Goal: Task Accomplishment & Management: Manage account settings

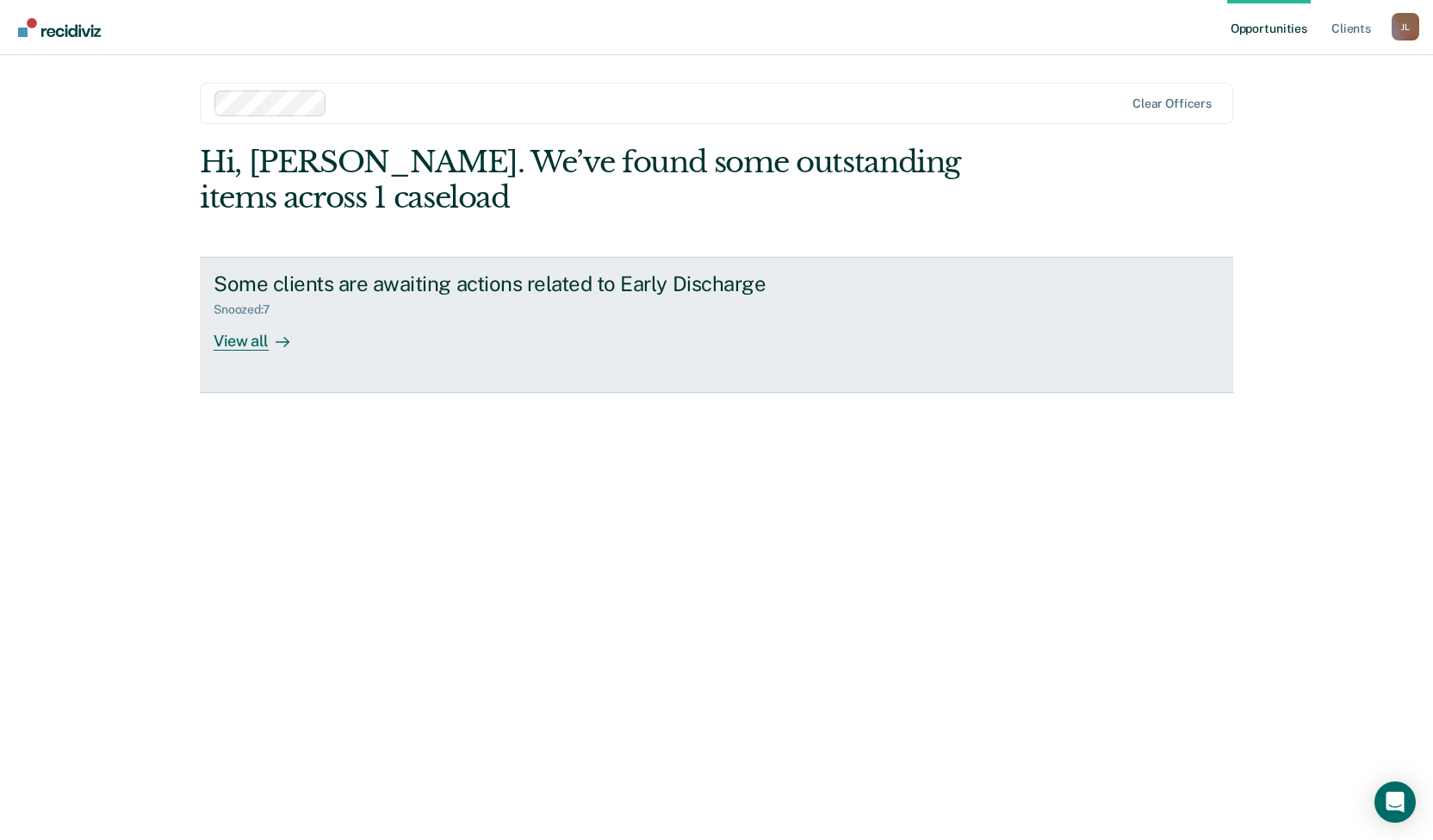
click at [252, 342] on div "View all" at bounding box center [261, 334] width 96 height 34
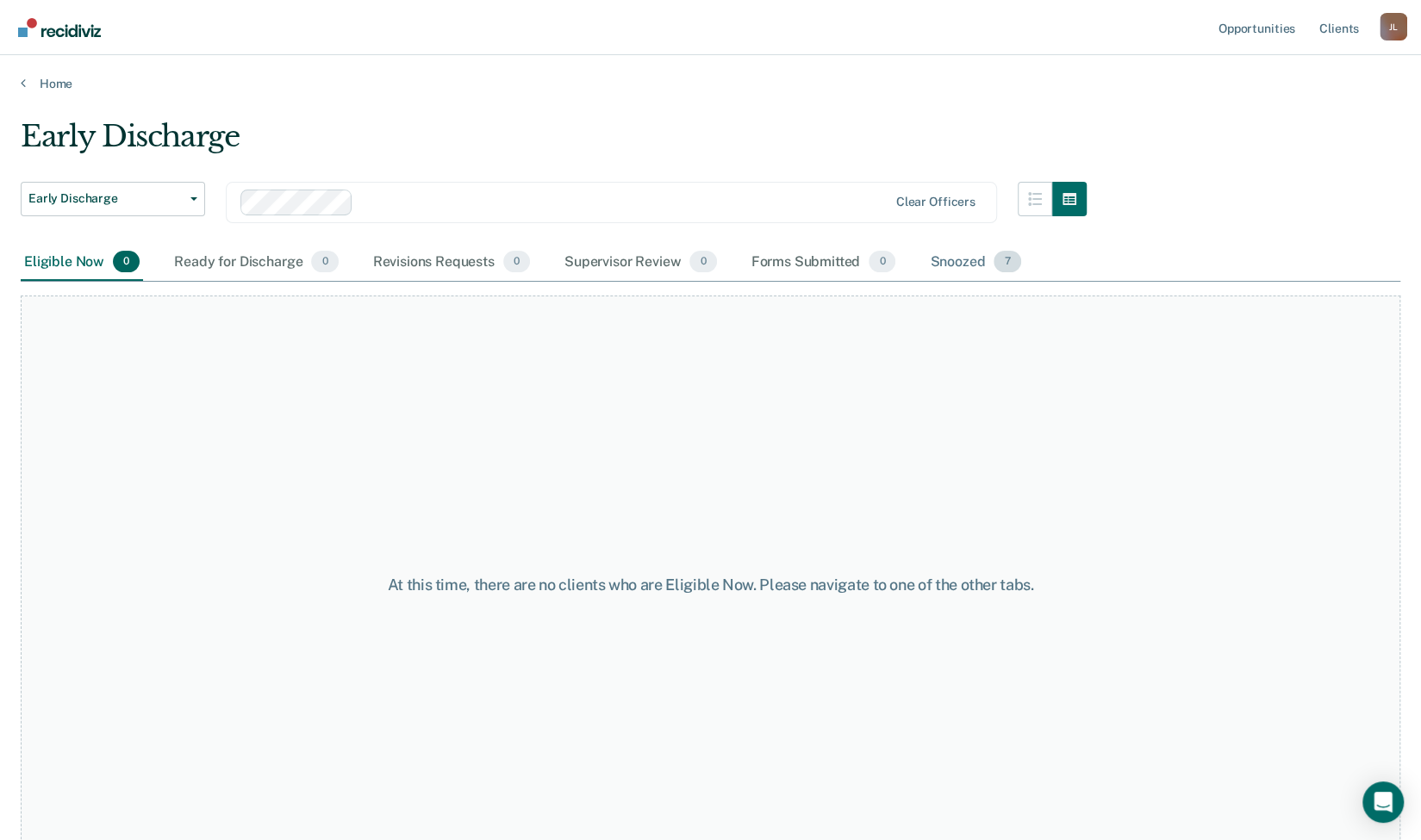
click at [942, 268] on div "Snoozed 7" at bounding box center [974, 262] width 97 height 38
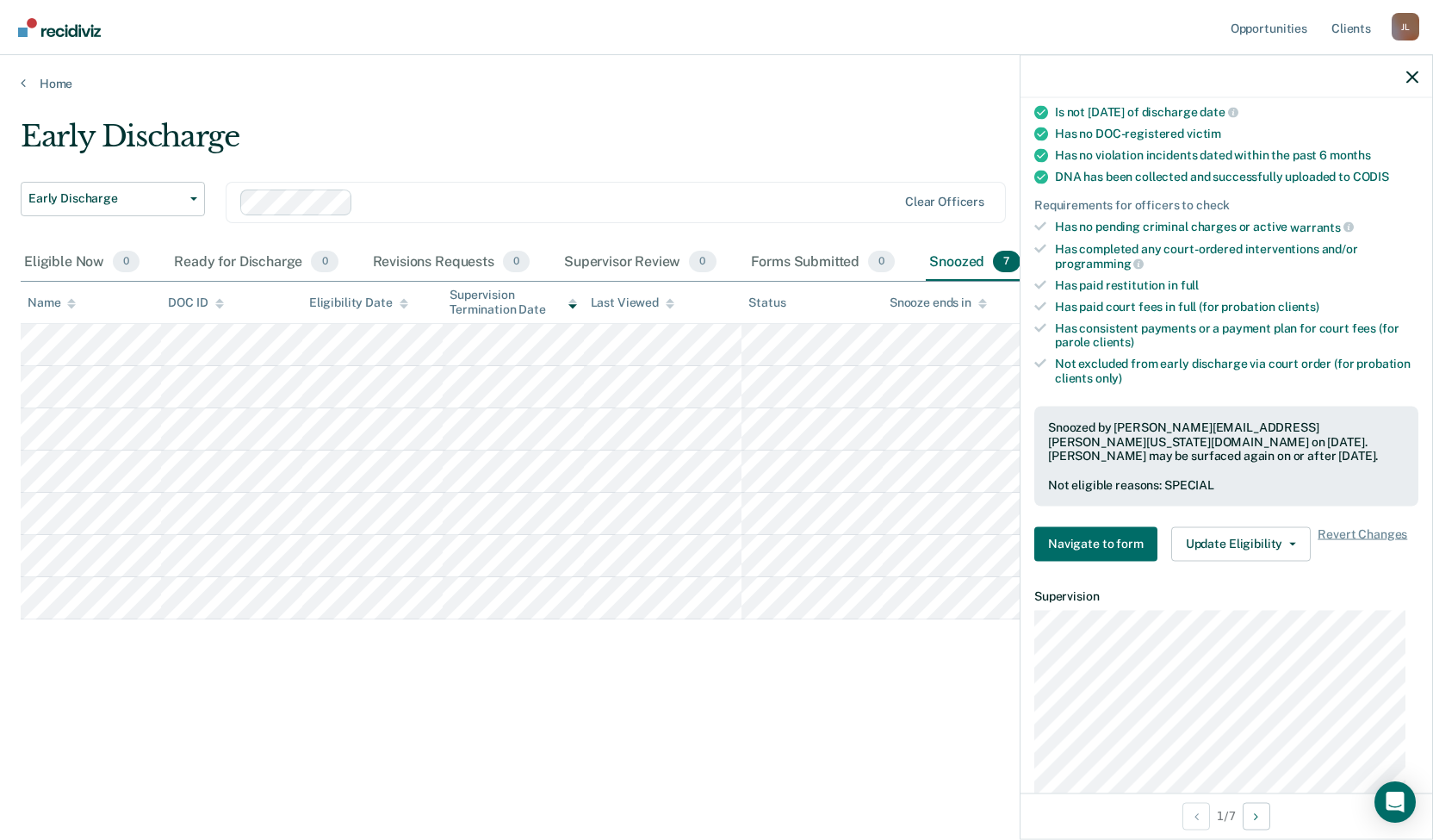
scroll to position [431, 0]
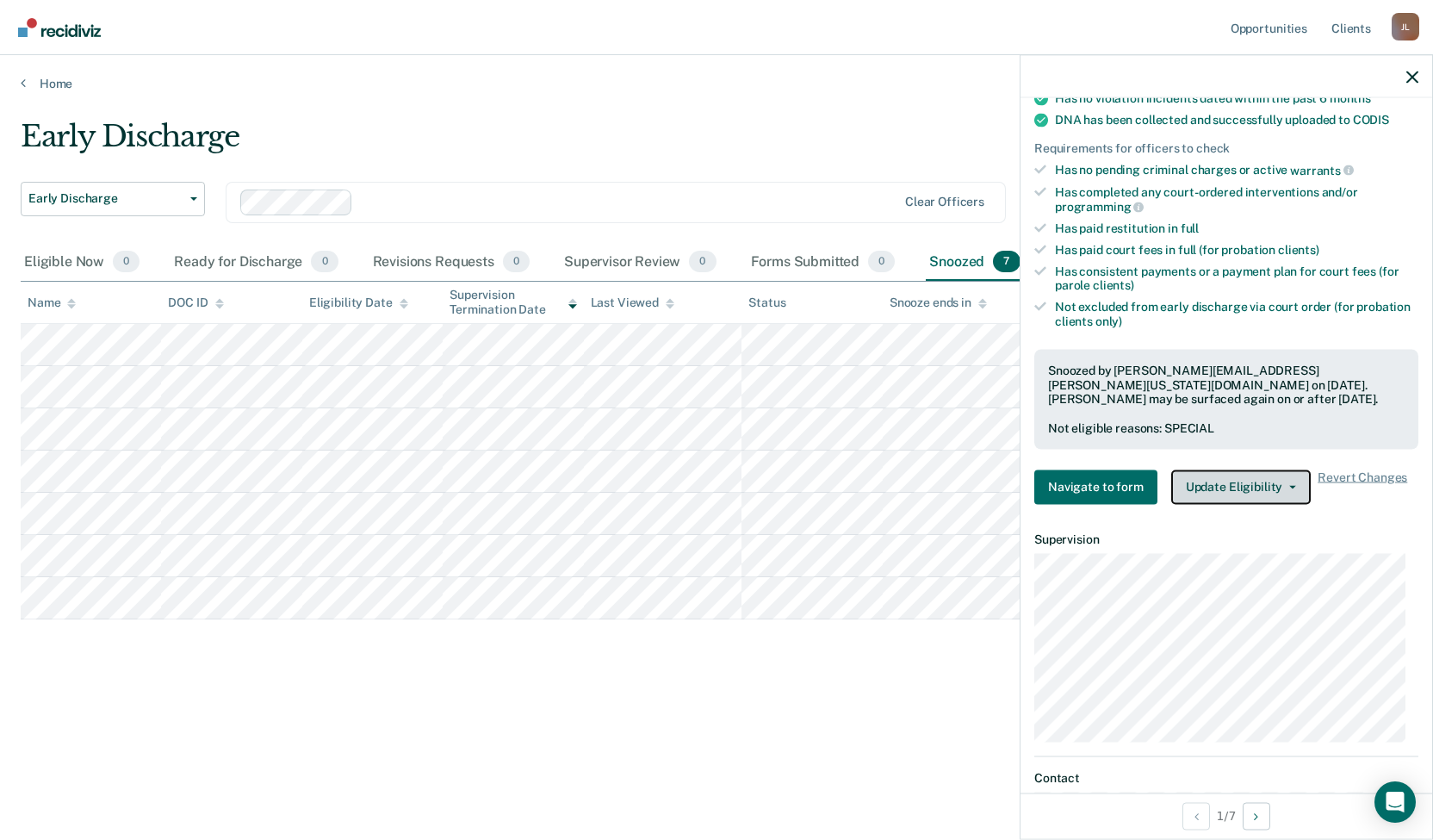
click at [1269, 470] on button "Update Eligibility" at bounding box center [1241, 487] width 140 height 35
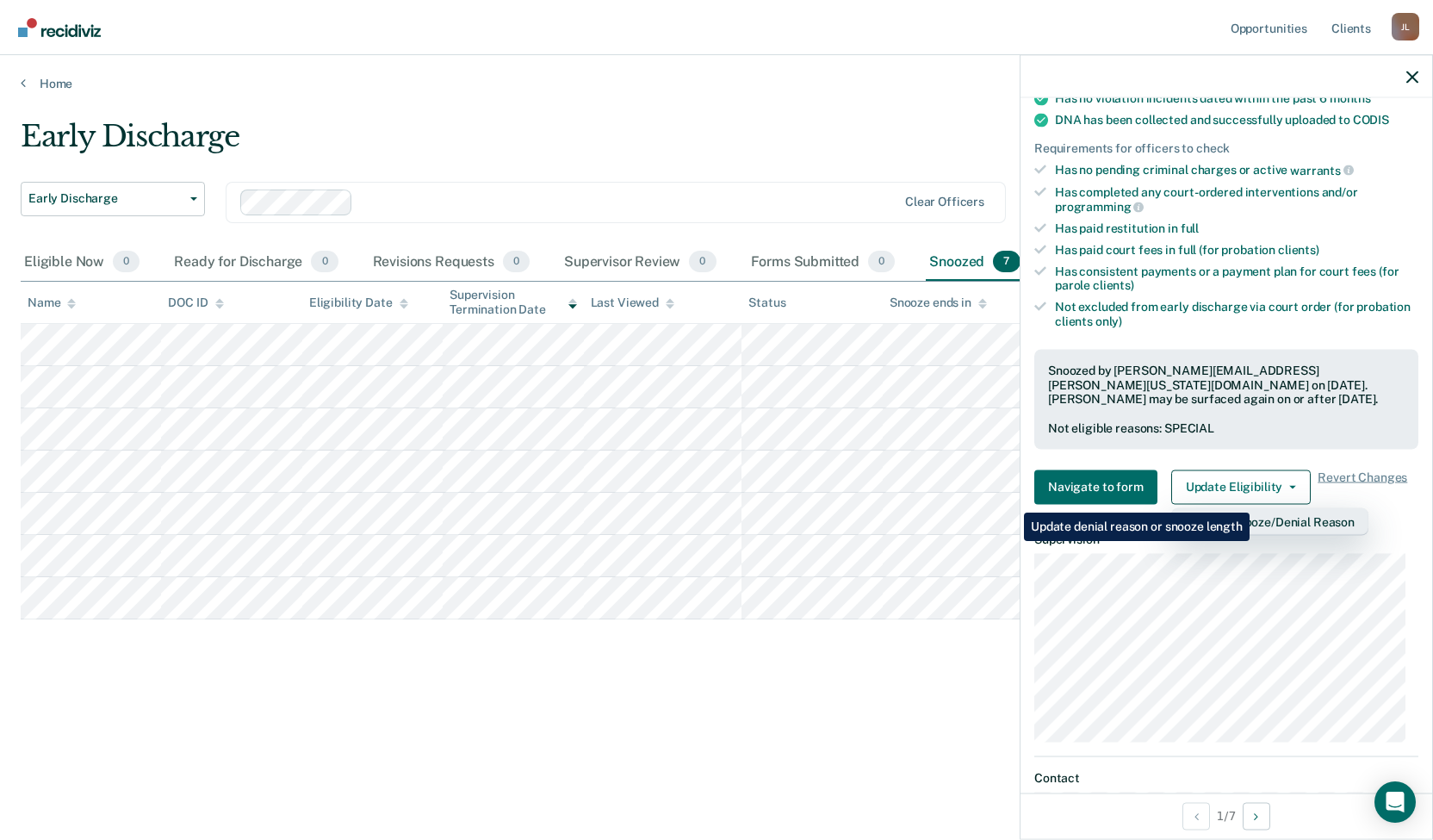
click at [1248, 507] on button "Change Snooze/Denial Reason" at bounding box center [1270, 521] width 198 height 28
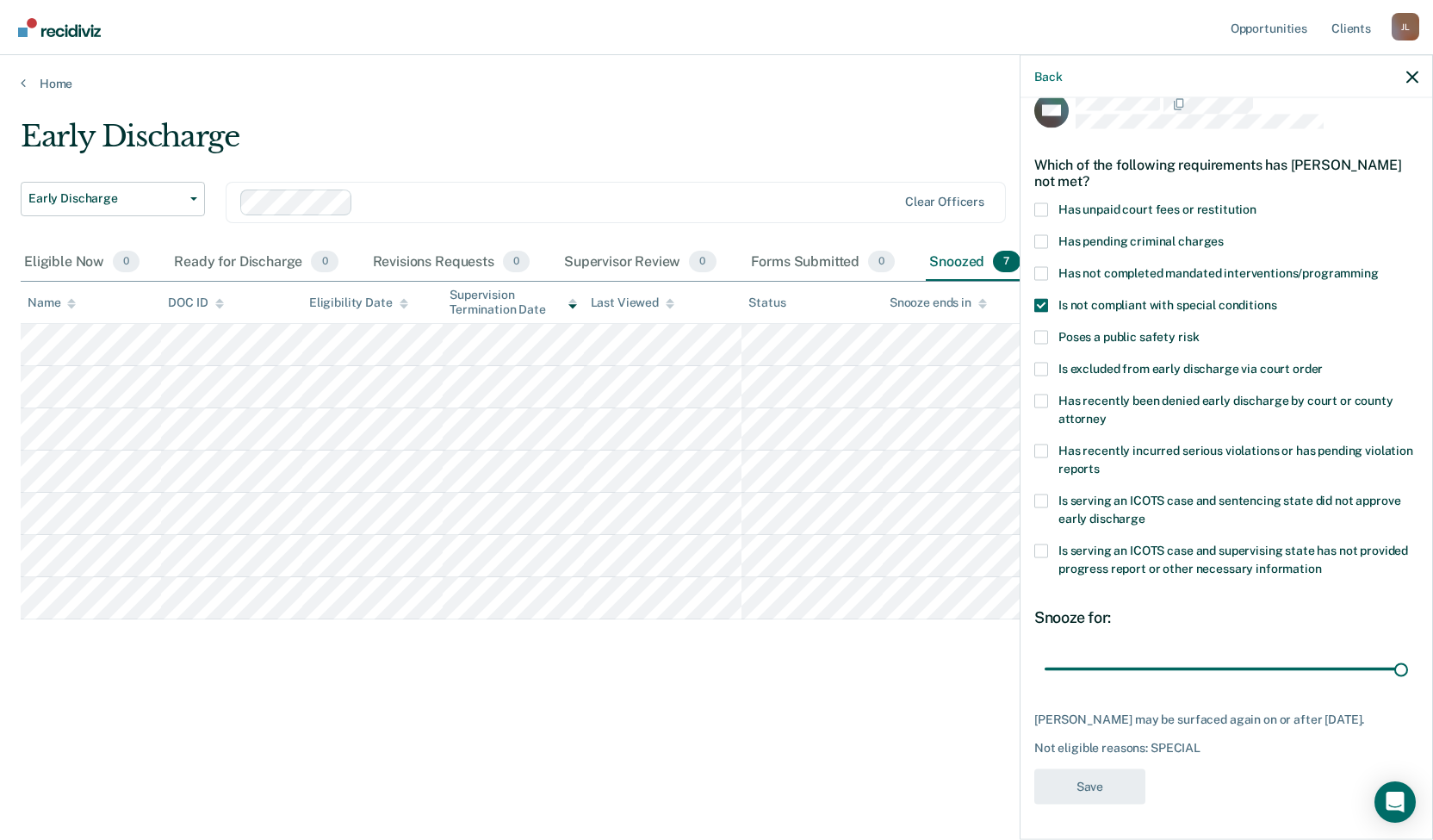
scroll to position [22, 0]
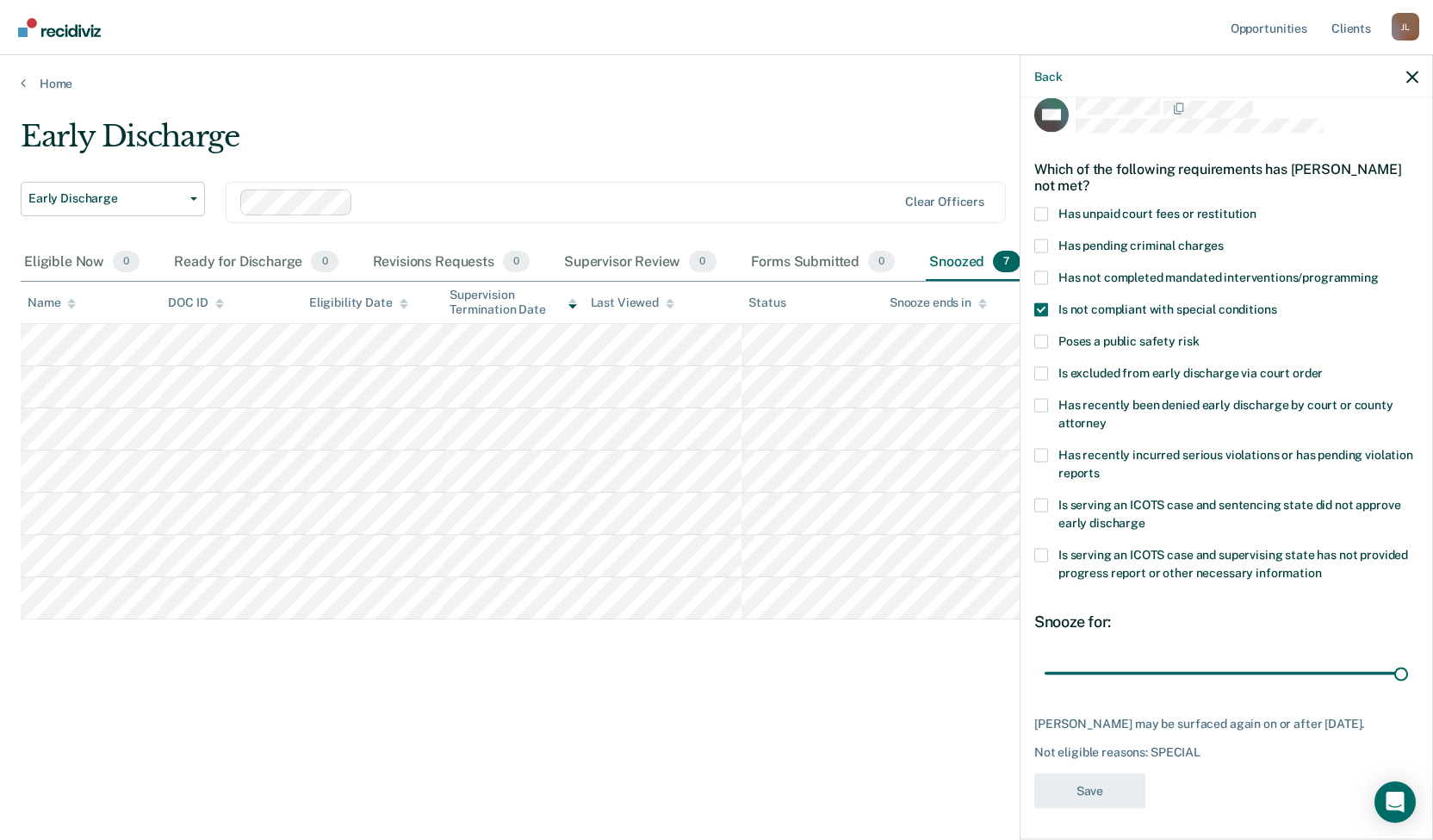
click at [1042, 303] on span at bounding box center [1041, 310] width 14 height 14
click at [1277, 303] on input "Is not compliant with special conditions" at bounding box center [1277, 303] width 0 height 0
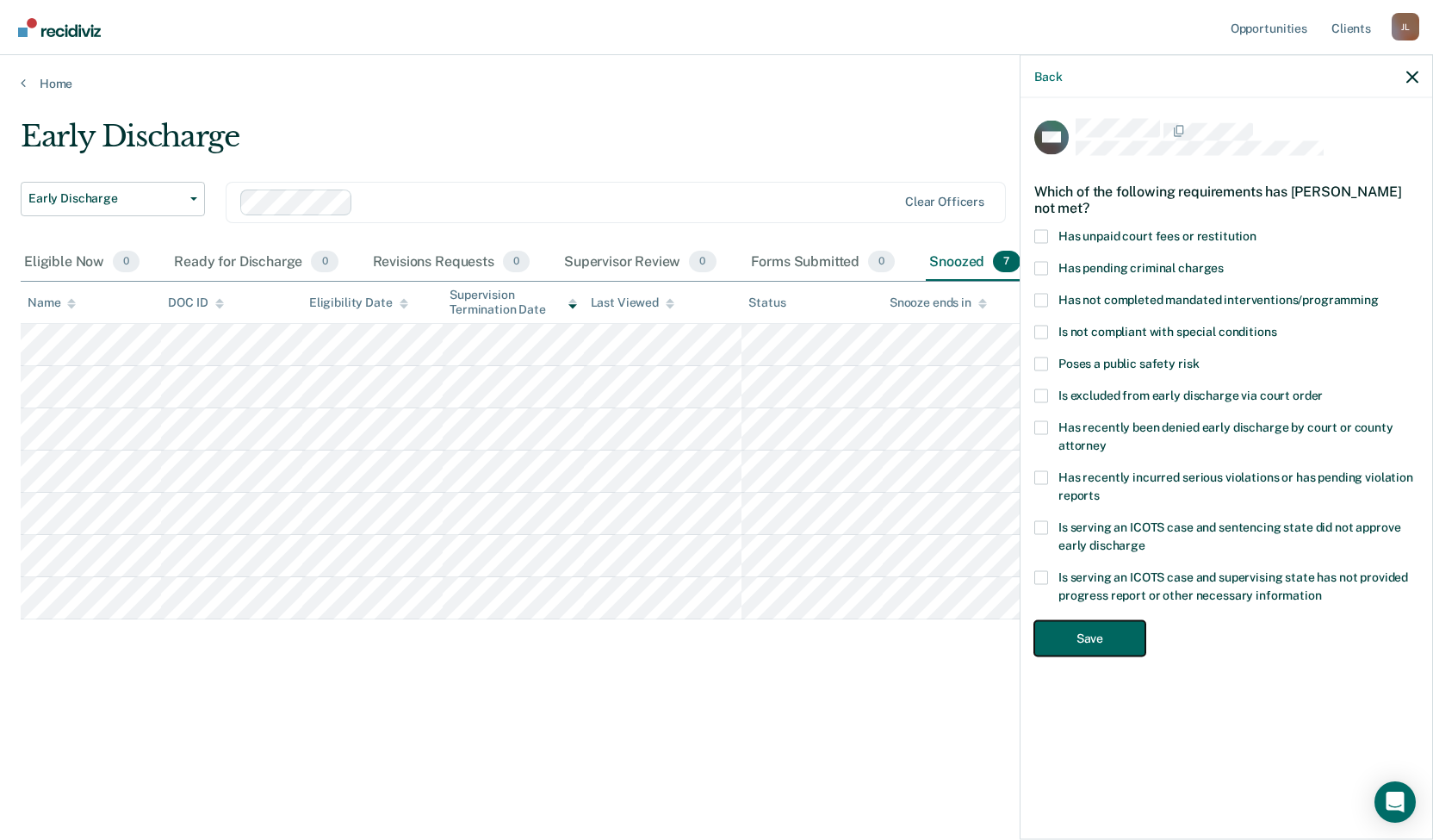
click at [1098, 638] on button "Save" at bounding box center [1090, 638] width 111 height 36
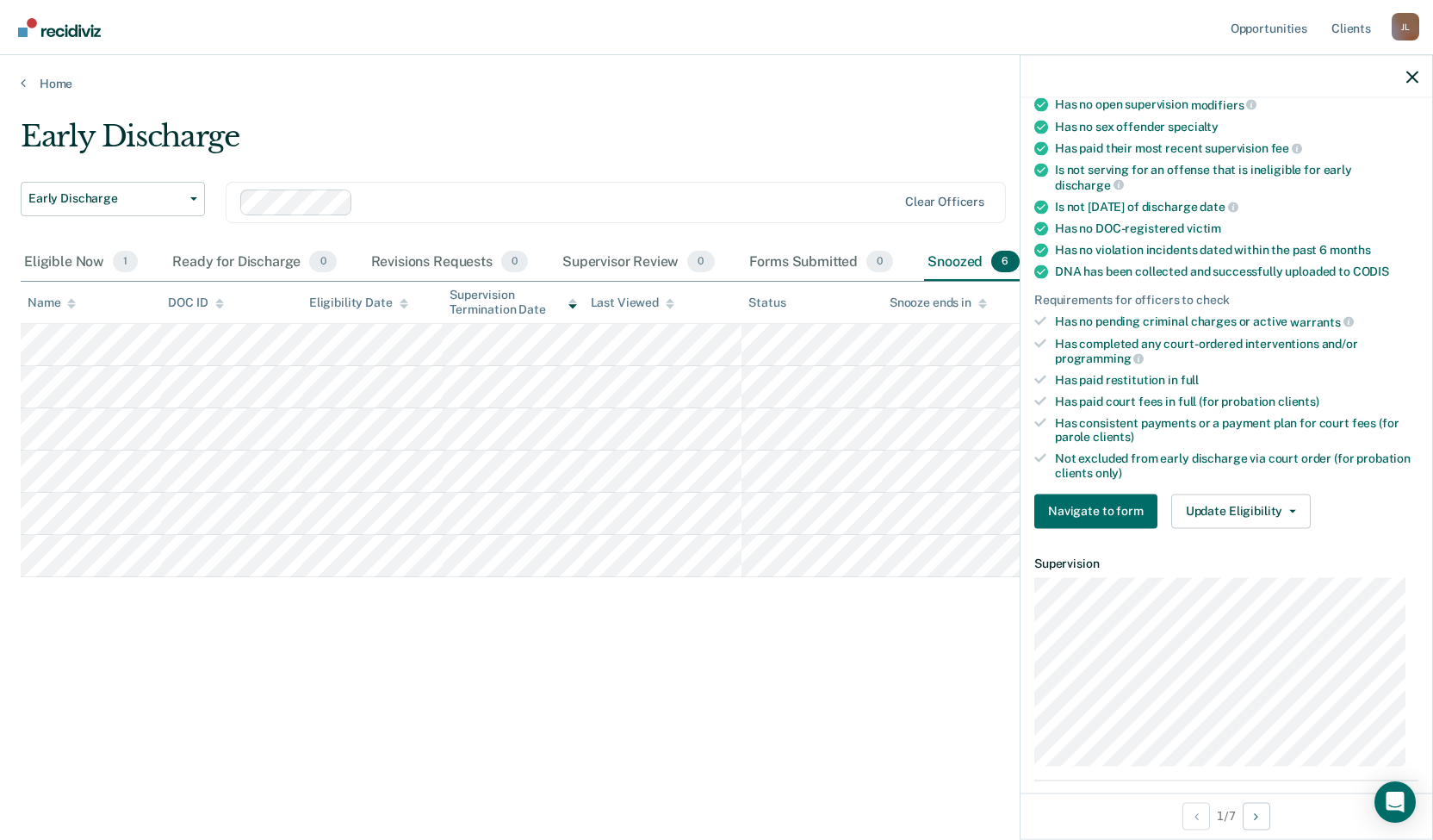
scroll to position [431, 0]
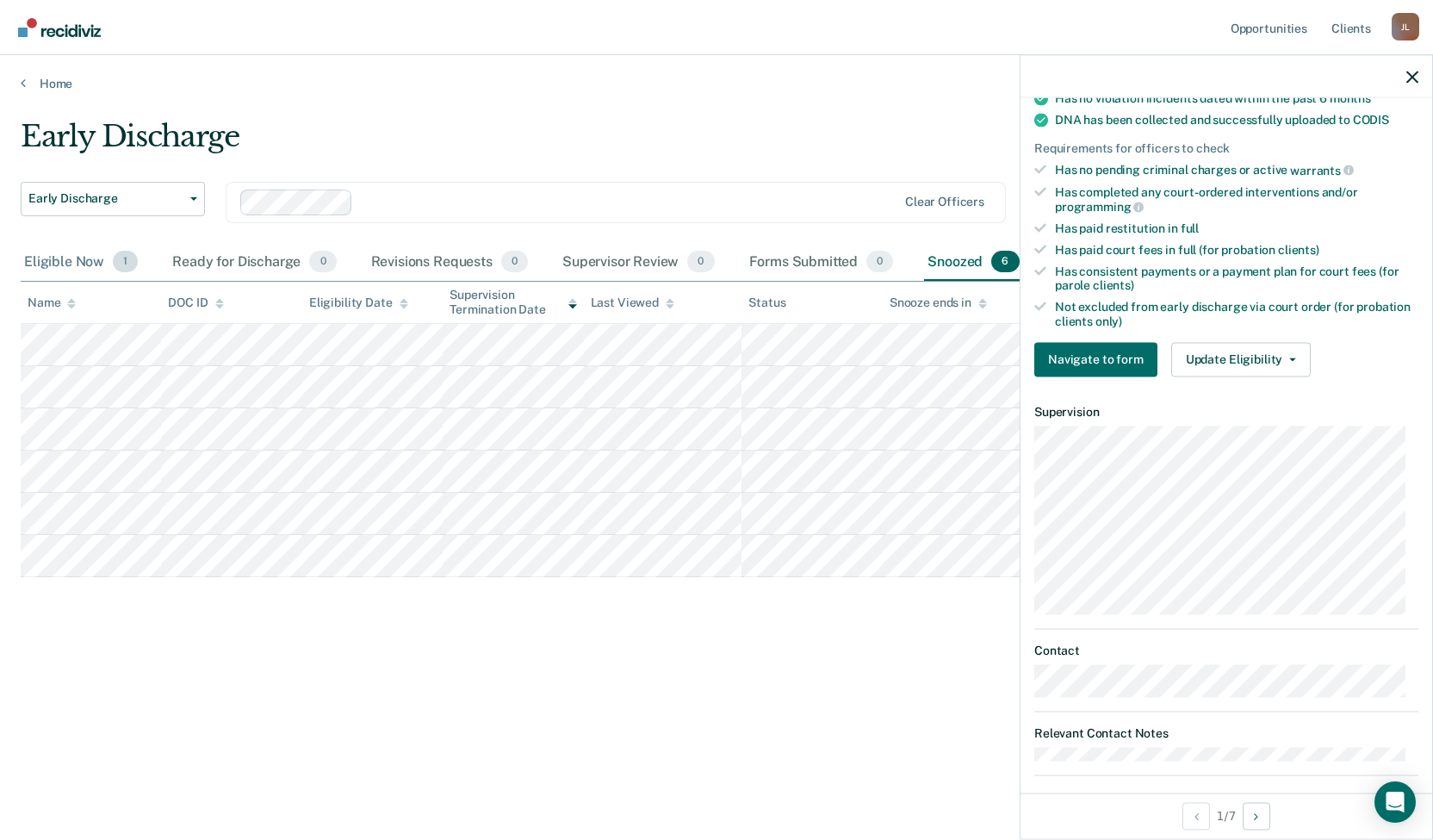
click at [54, 258] on div "Eligible Now 1" at bounding box center [80, 262] width 121 height 38
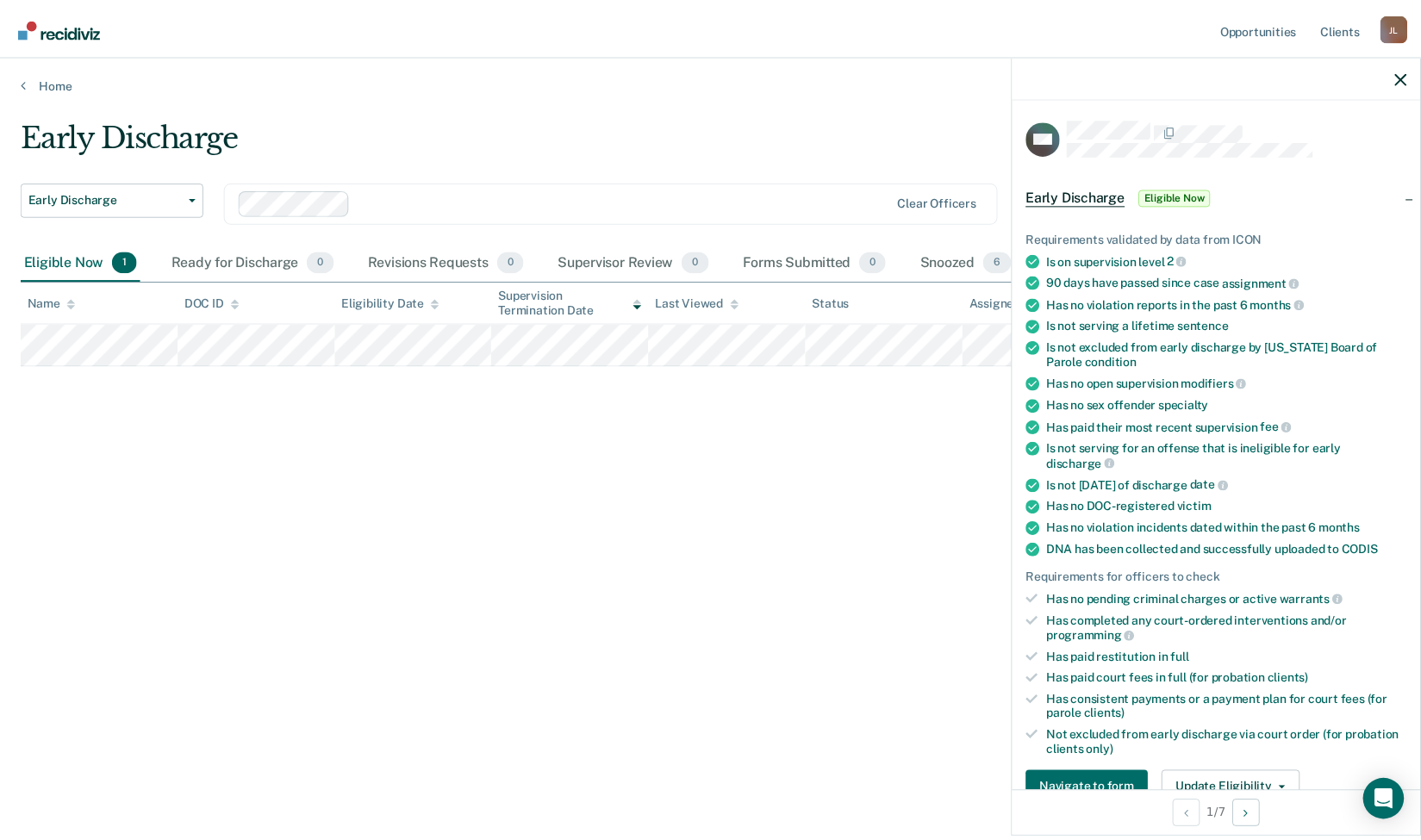
scroll to position [0, 0]
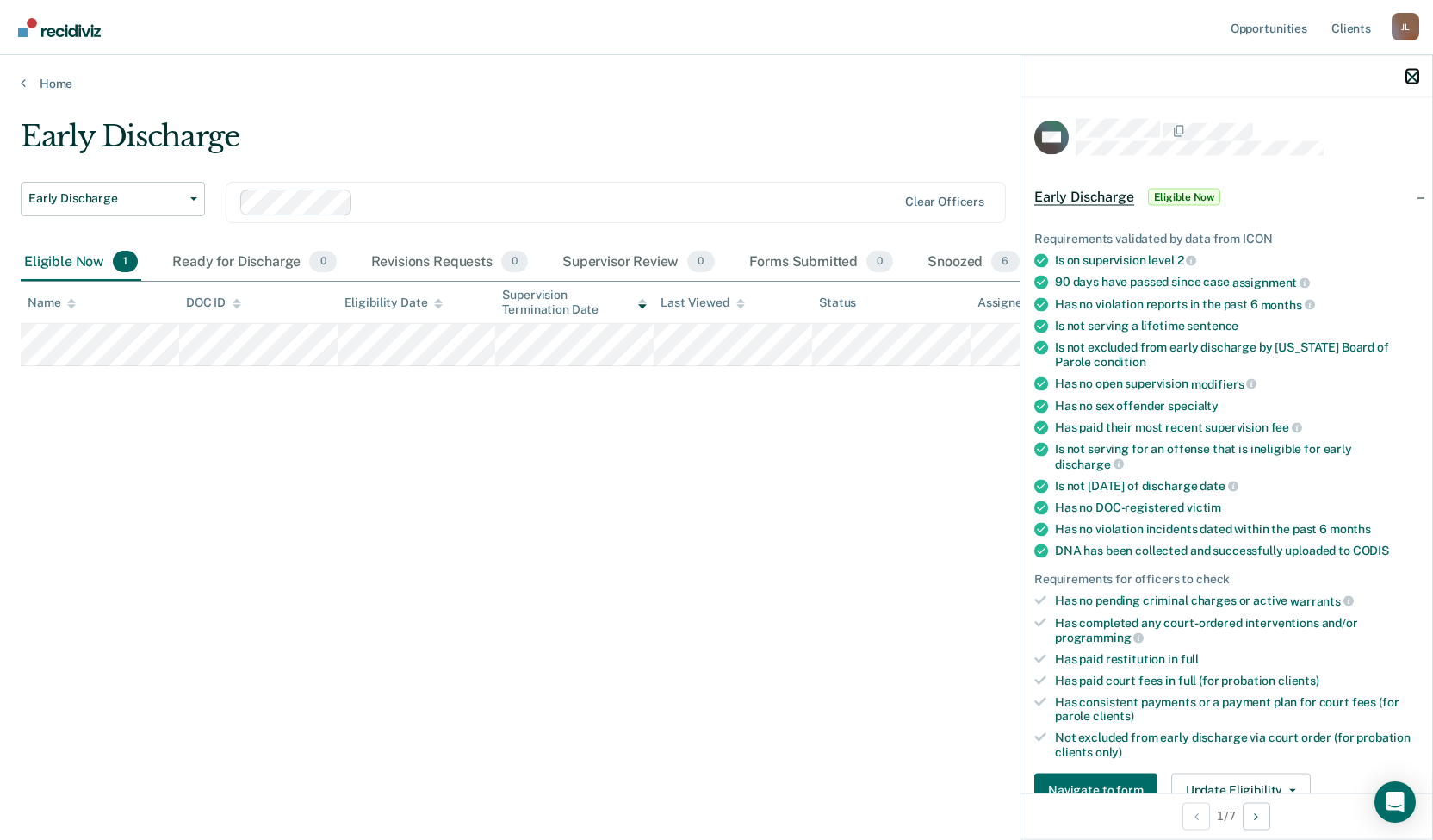
click at [1413, 76] on icon "button" at bounding box center [1412, 76] width 13 height 13
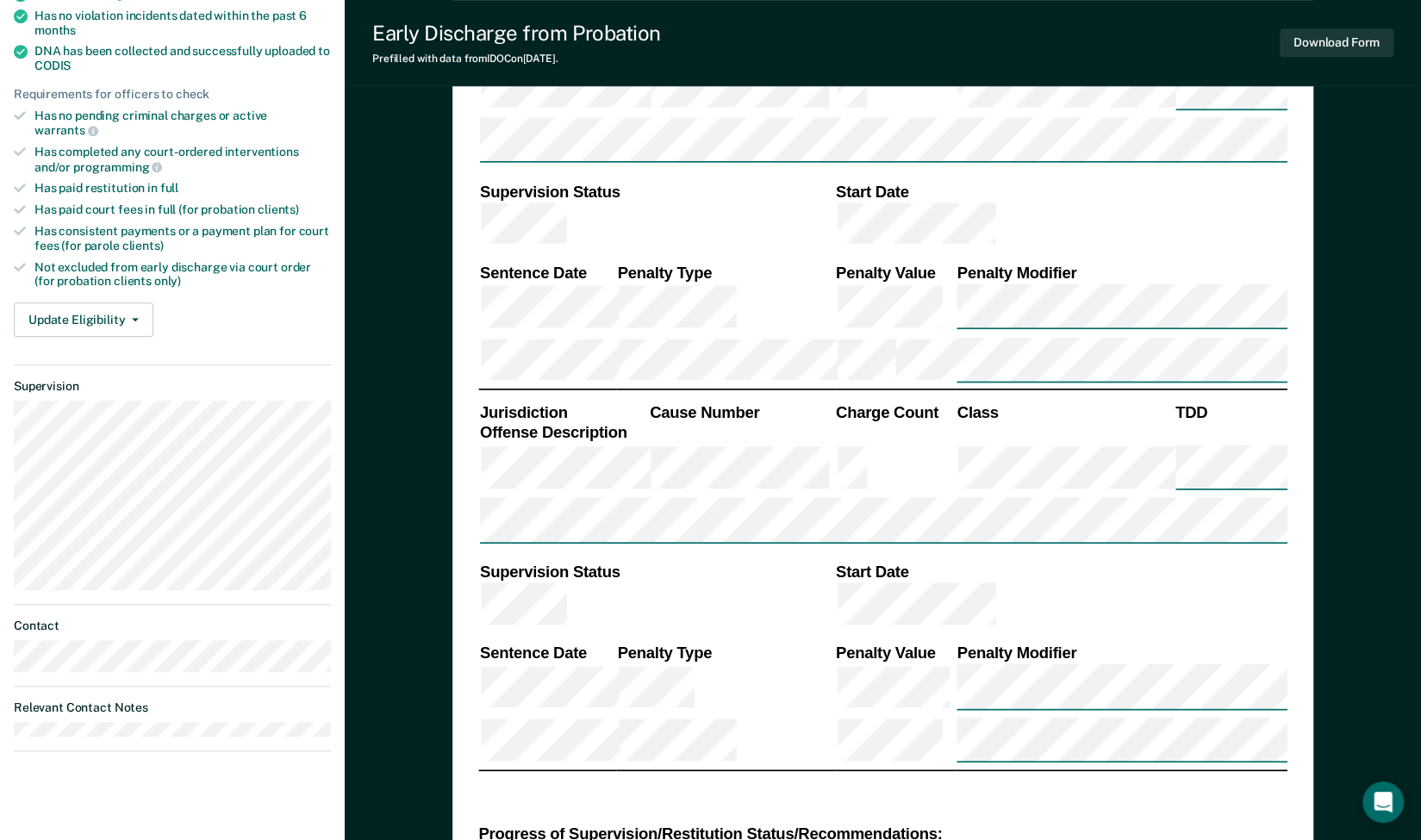
scroll to position [258, 0]
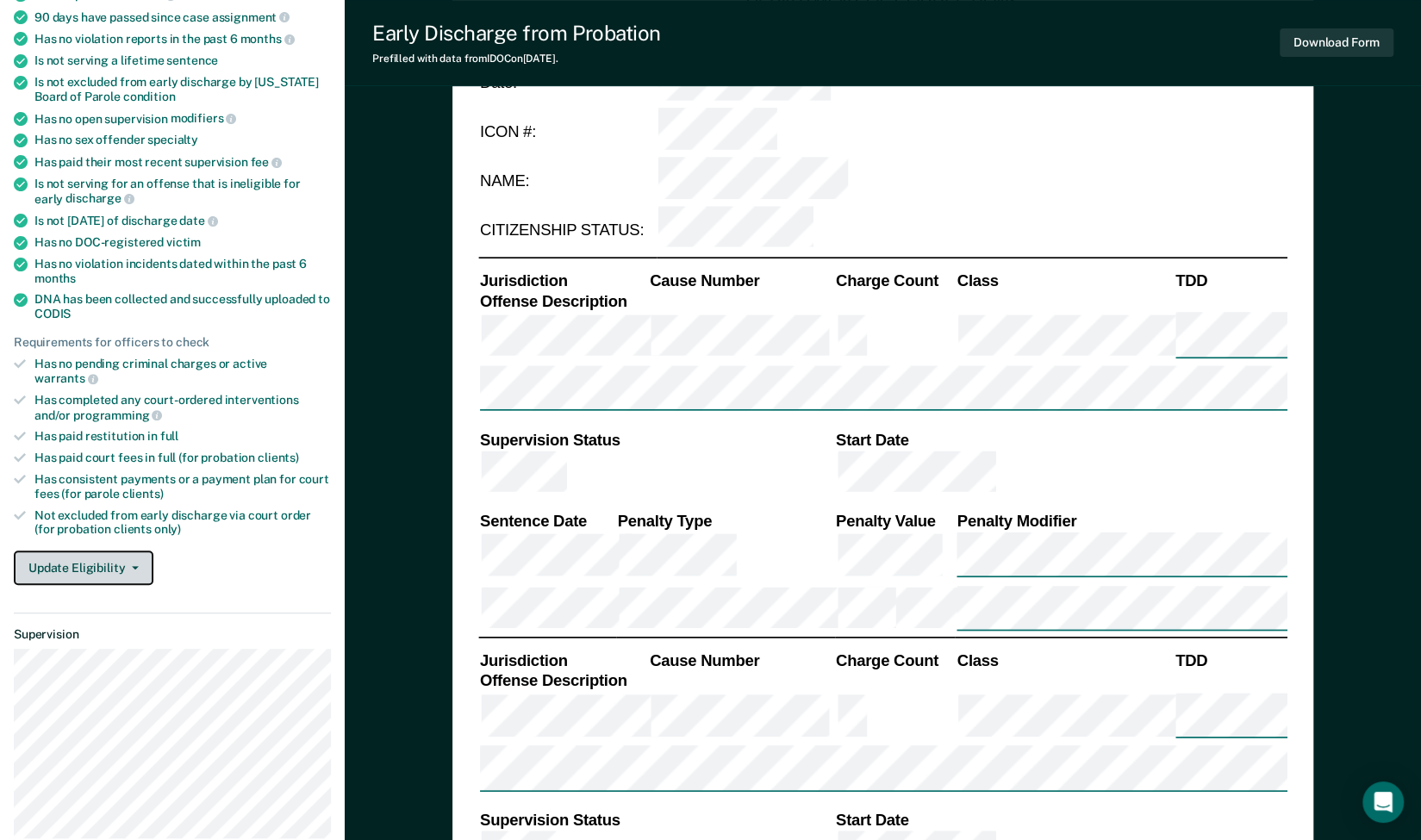
click at [139, 551] on button "Update Eligibility" at bounding box center [83, 568] width 140 height 35
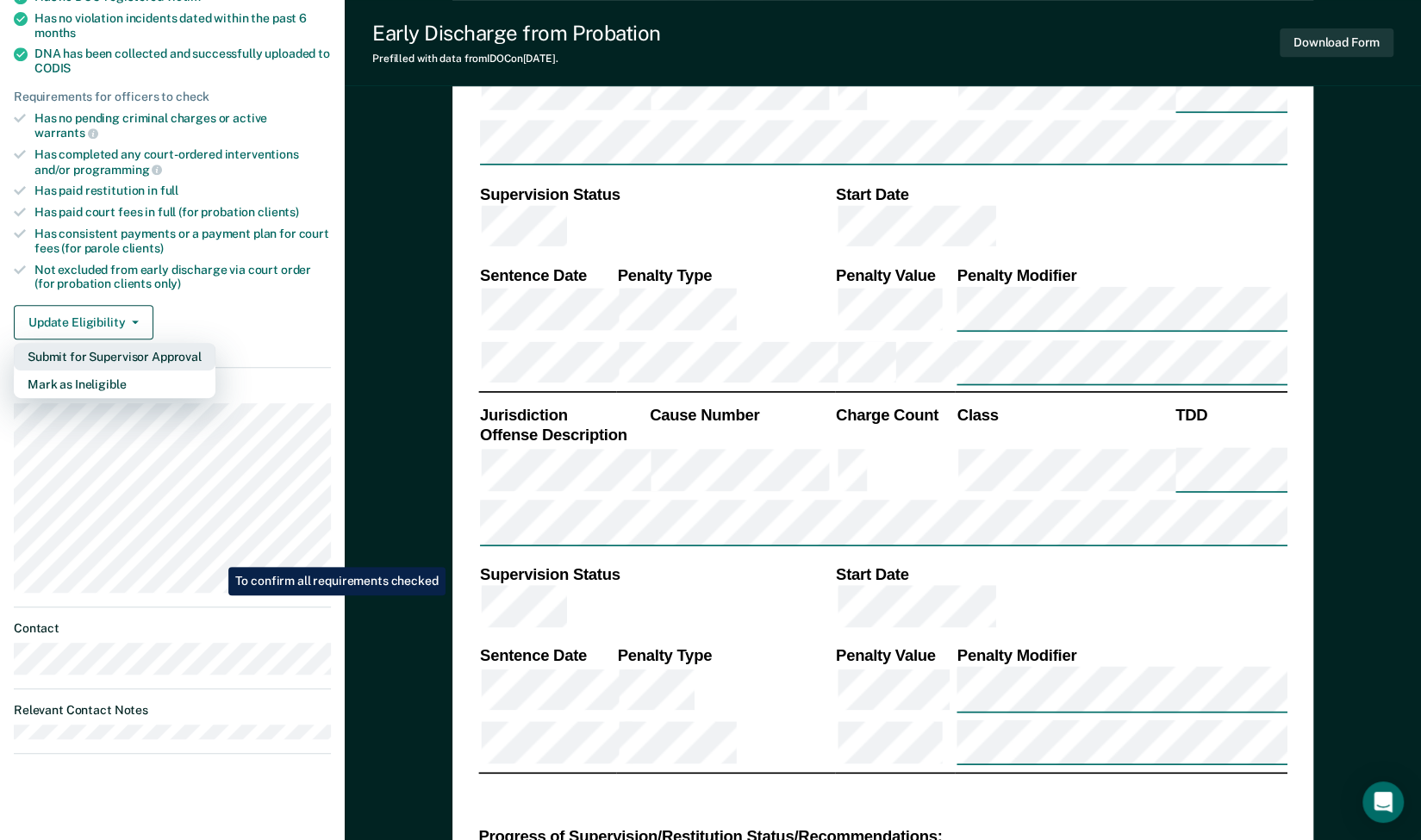
scroll to position [517, 0]
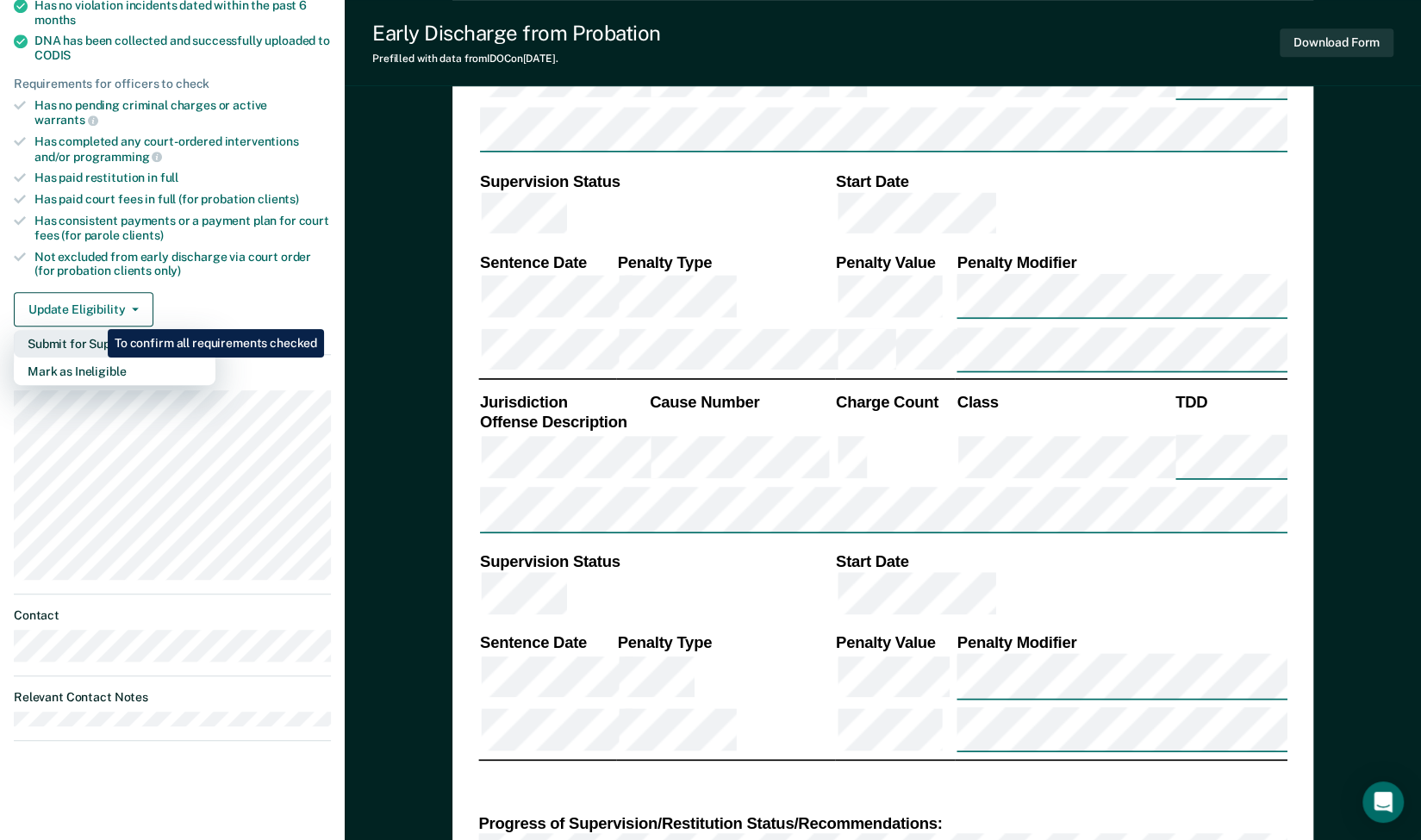
click at [95, 330] on button "Submit for Supervisor Approval" at bounding box center [114, 343] width 202 height 28
type textarea "x"
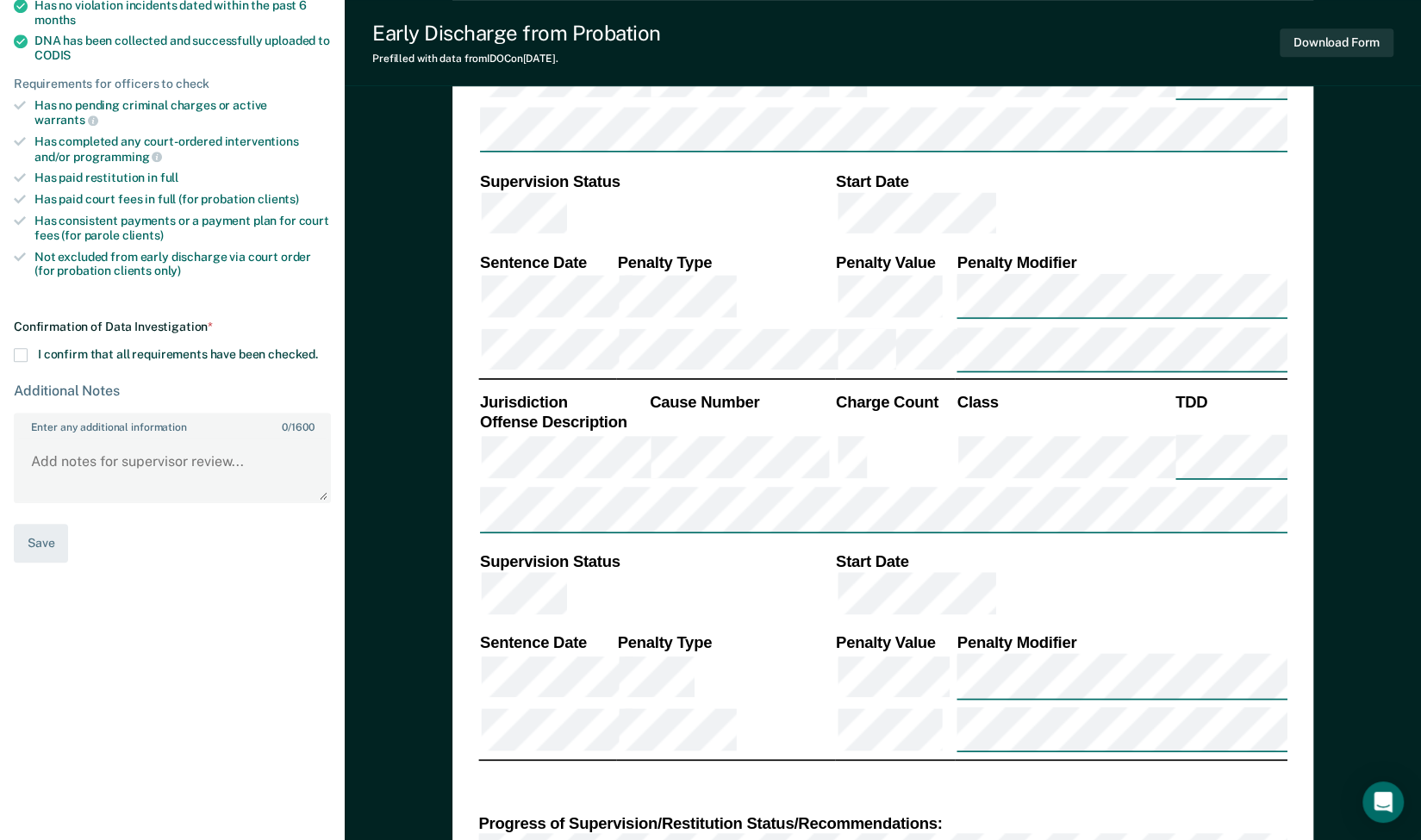
click at [26, 348] on span at bounding box center [20, 355] width 14 height 14
click at [318, 348] on input "I confirm that all requirements have been checked." at bounding box center [318, 348] width 0 height 0
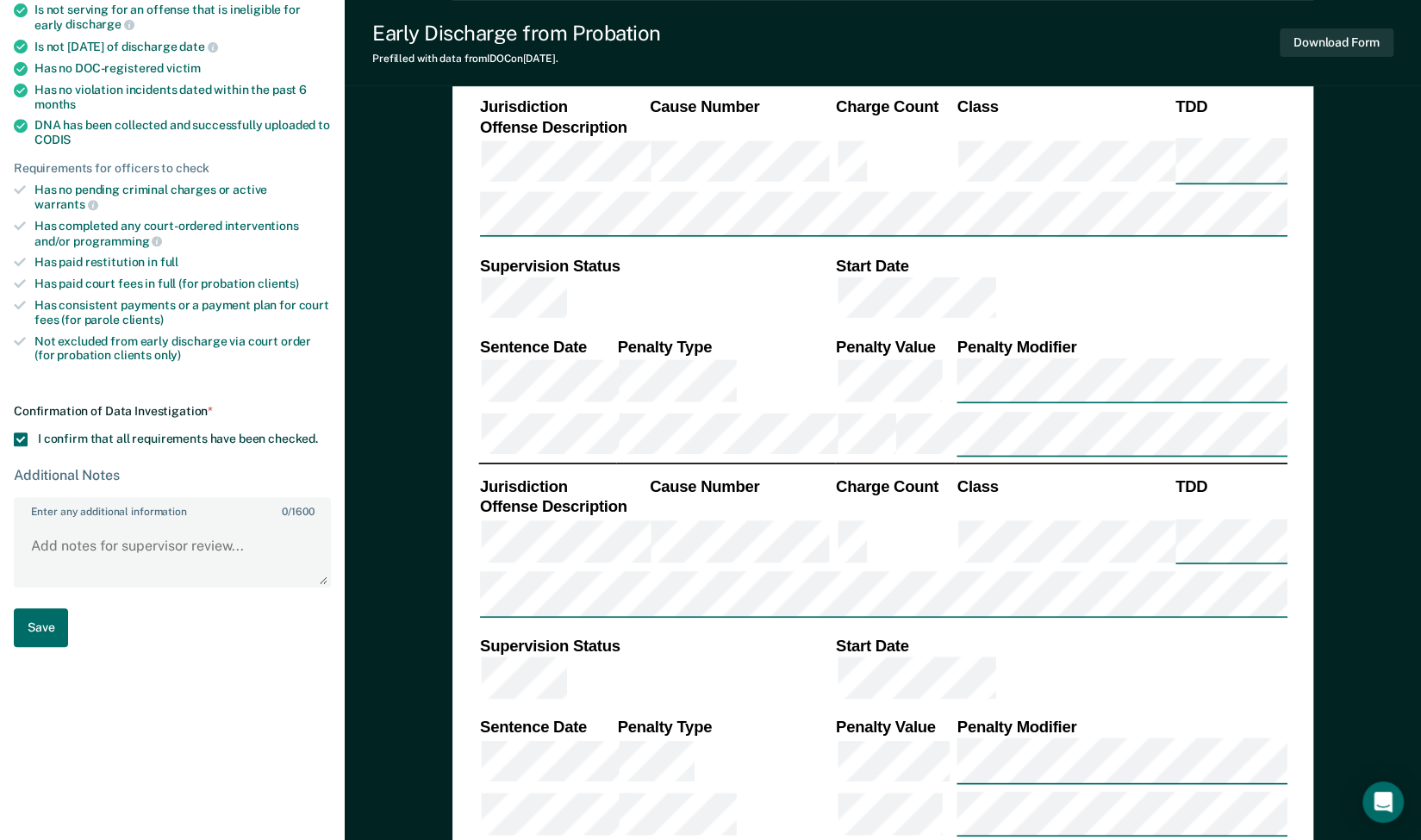
scroll to position [258, 0]
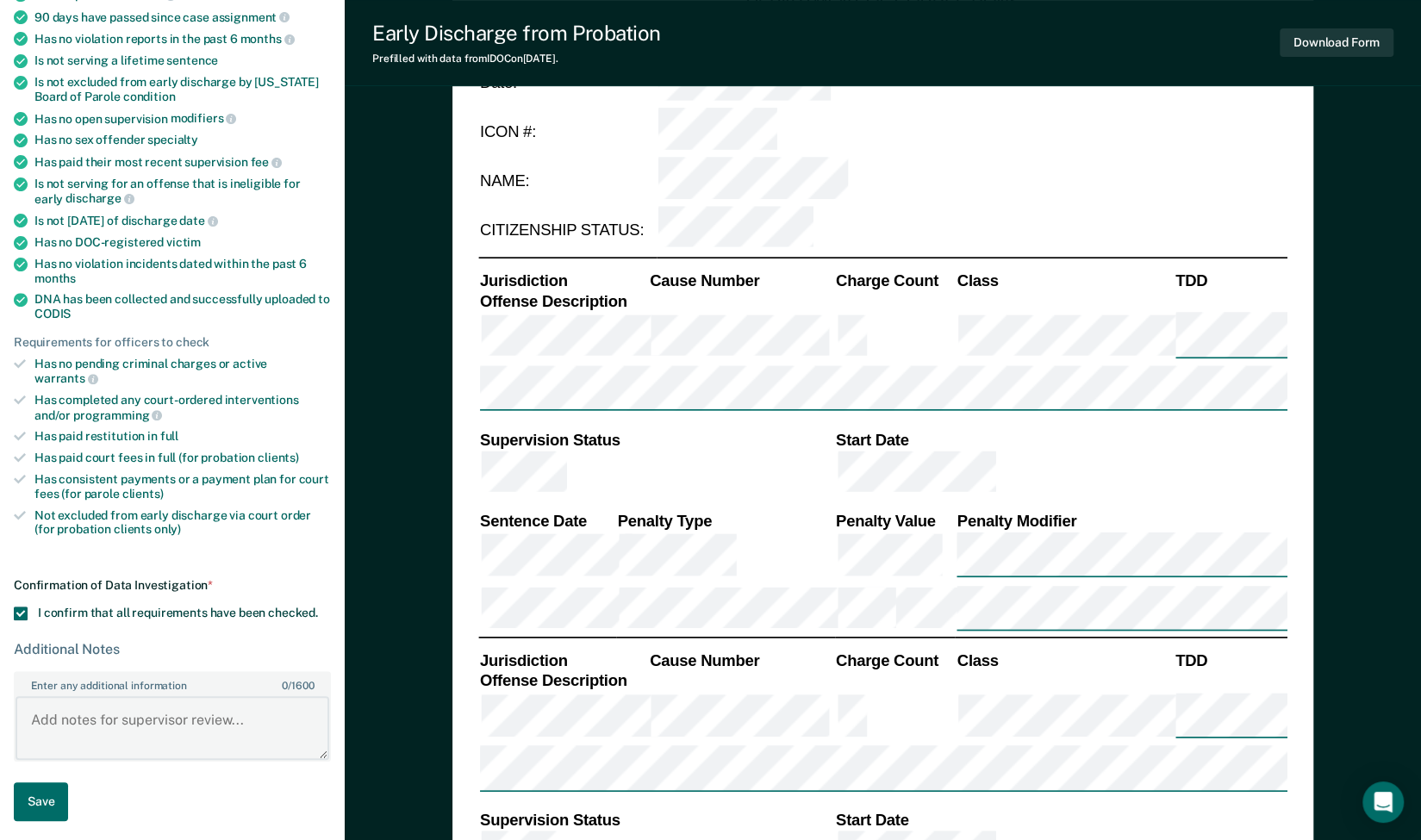
click at [145, 698] on textarea "Enter any additional information 0 / 1600" at bounding box center [172, 728] width 314 height 64
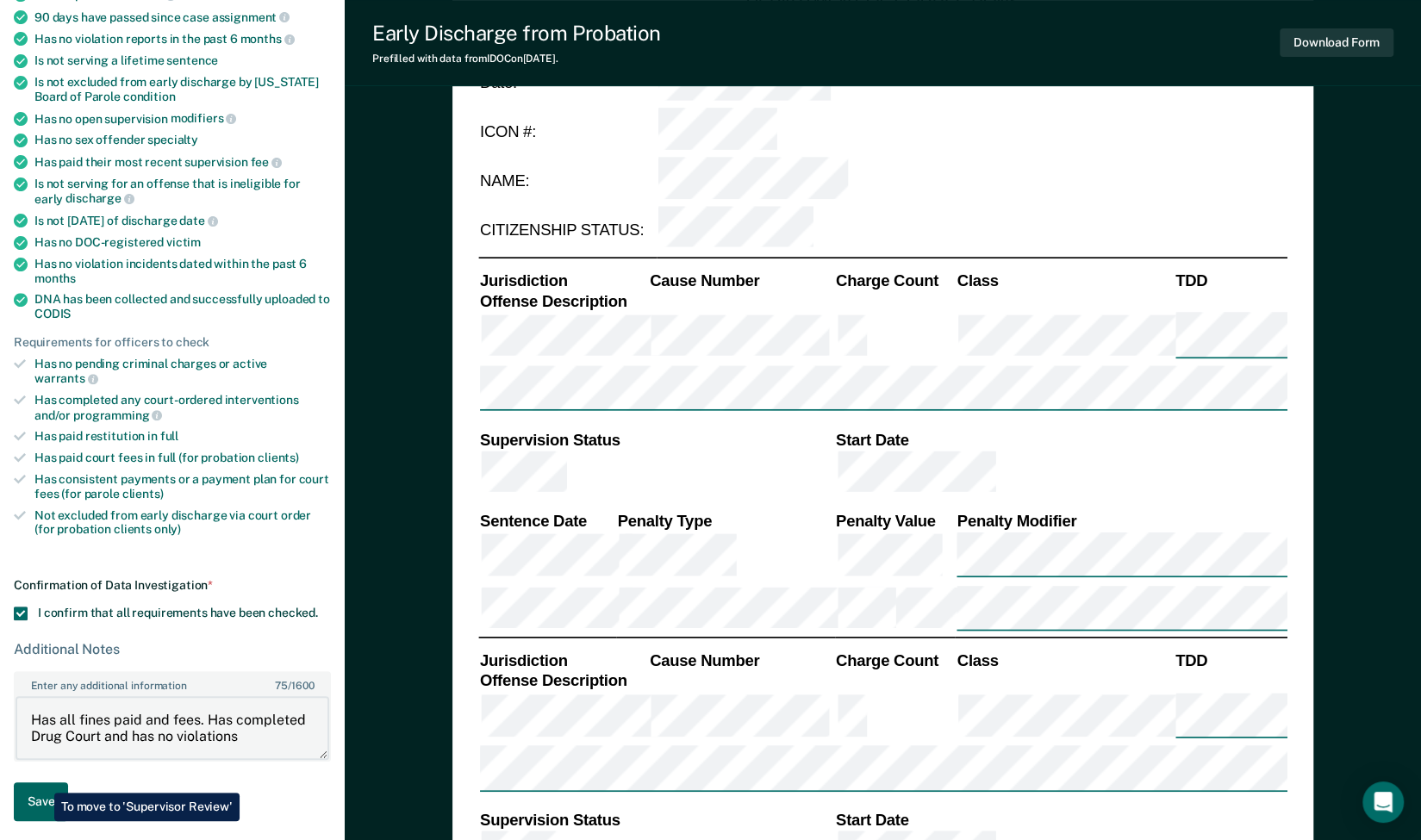
type textarea "Has all fines paid and fees. Has completed Drug Court and has no violations"
click at [41, 782] on button "Save" at bounding box center [41, 801] width 54 height 39
type textarea "x"
